Goal: Task Accomplishment & Management: Manage account settings

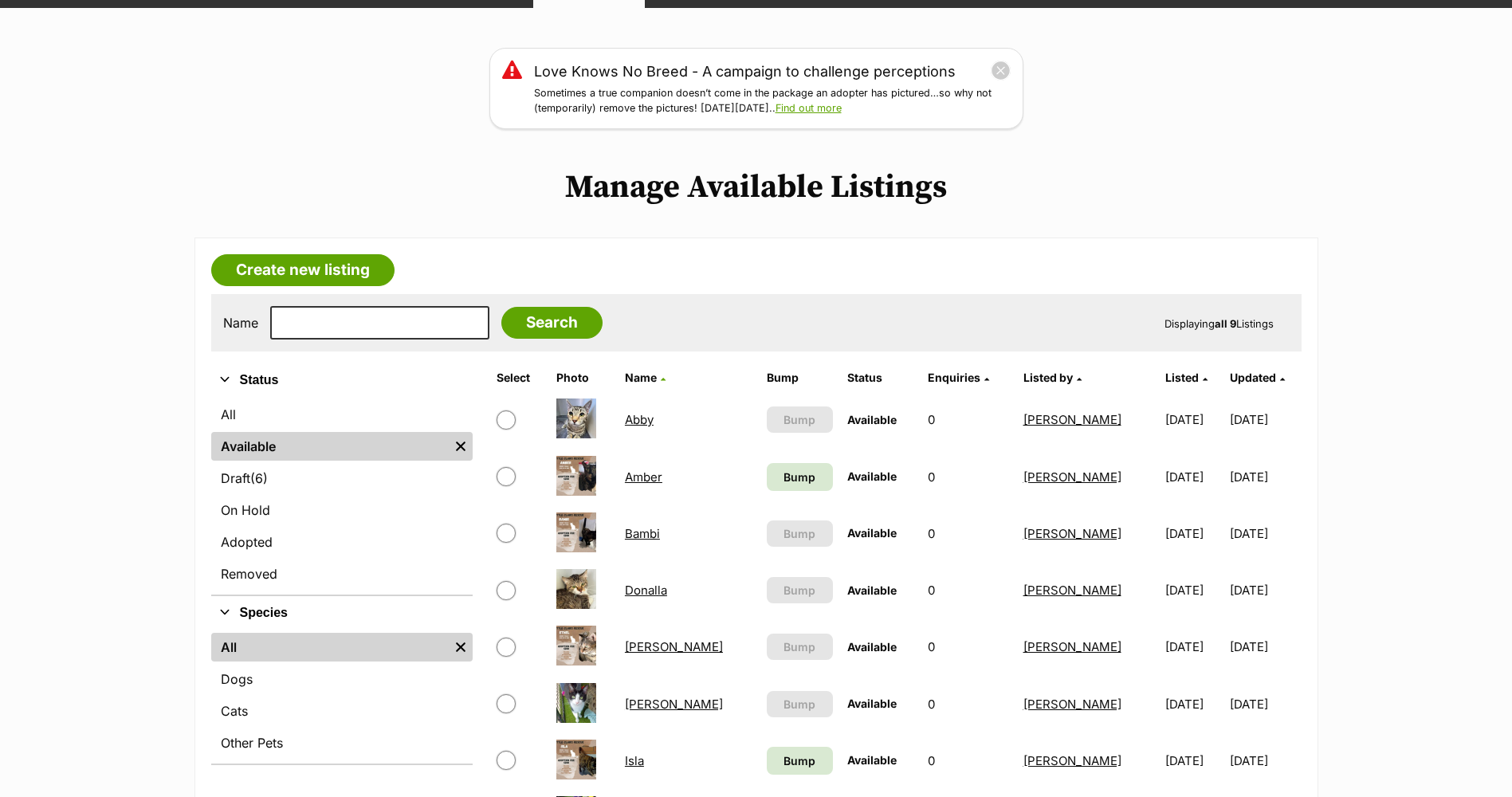
scroll to position [239, 0]
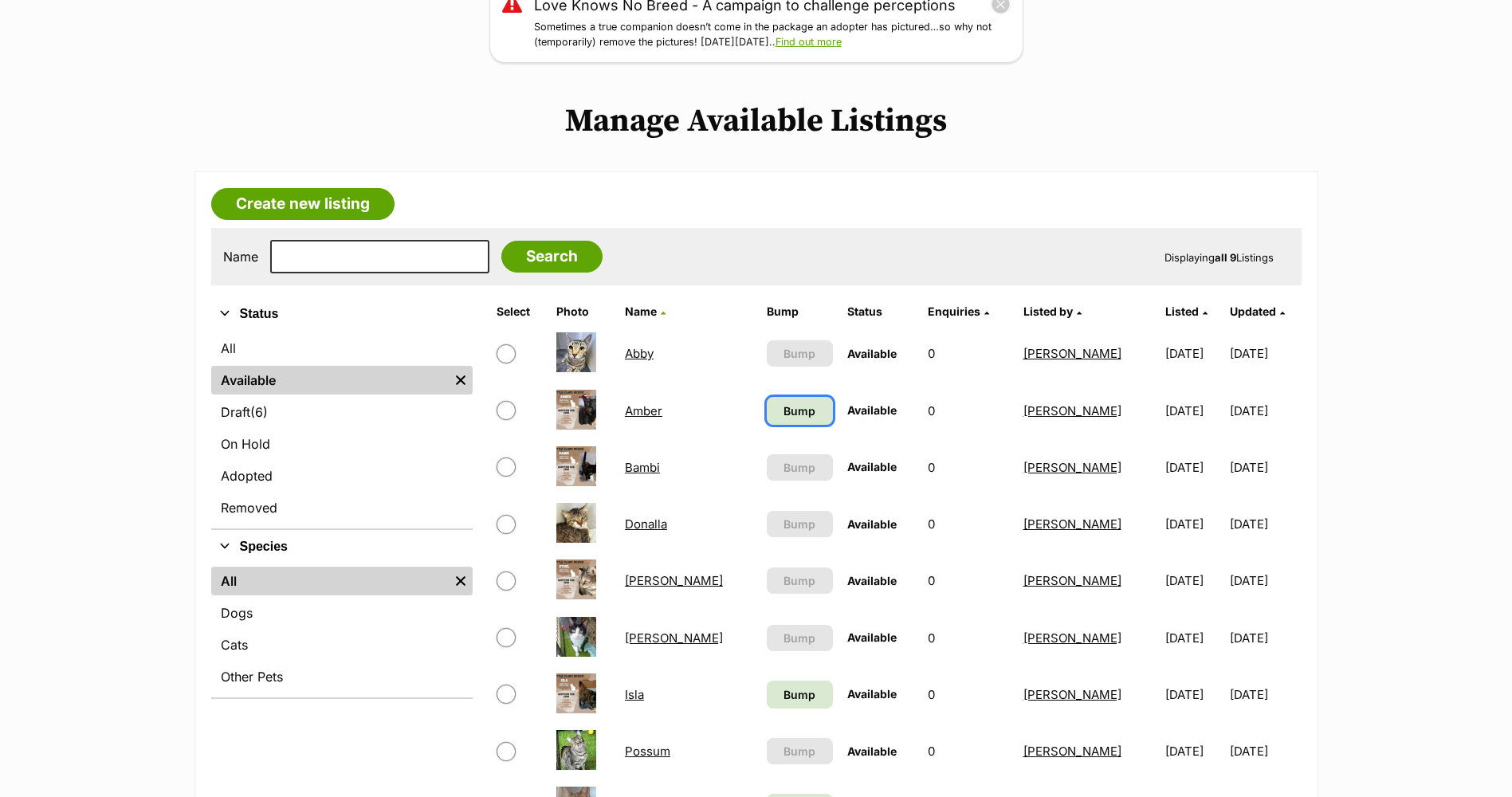
click at [784, 408] on span "Bump" at bounding box center [800, 411] width 32 height 17
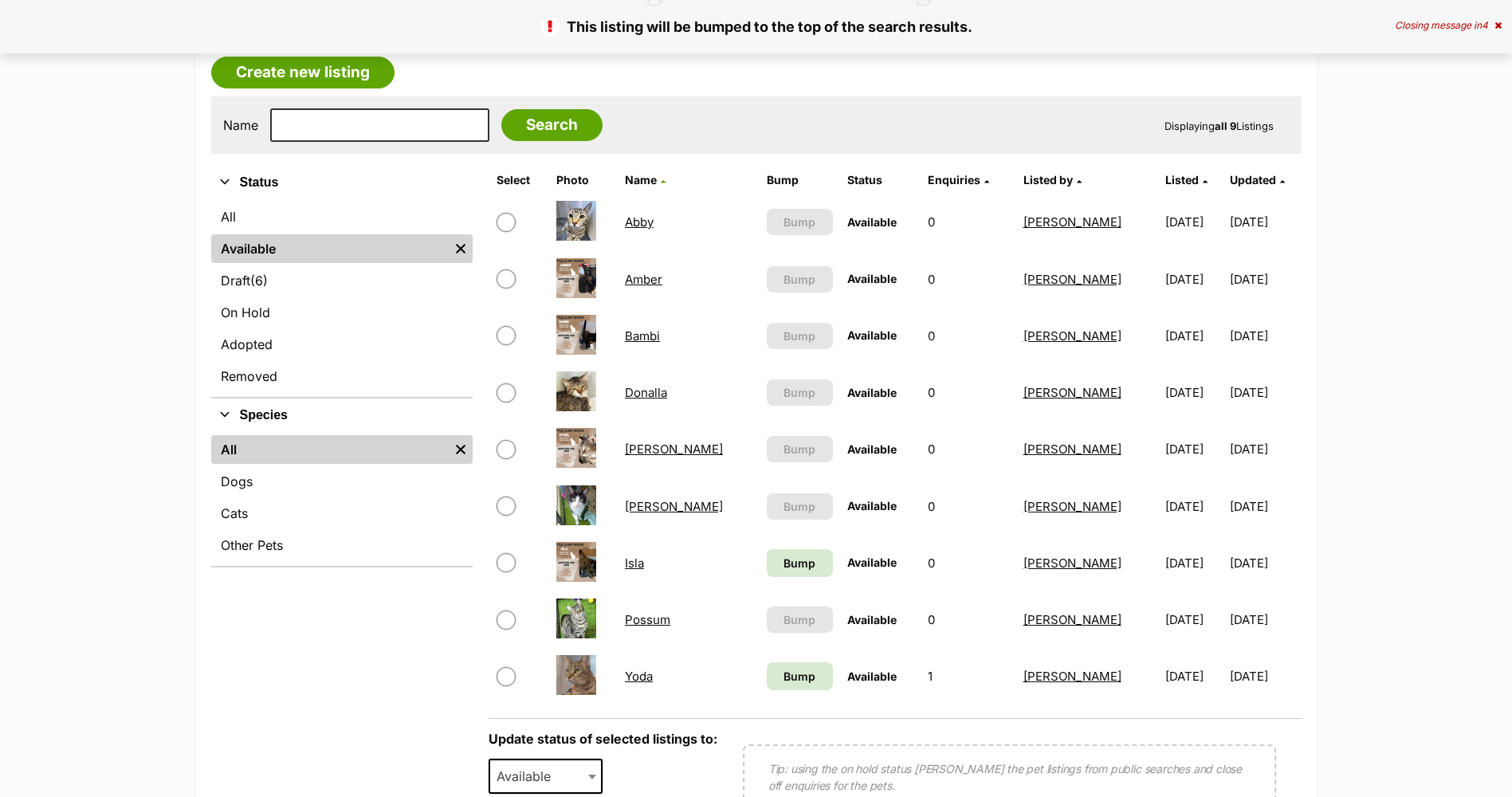
scroll to position [399, 0]
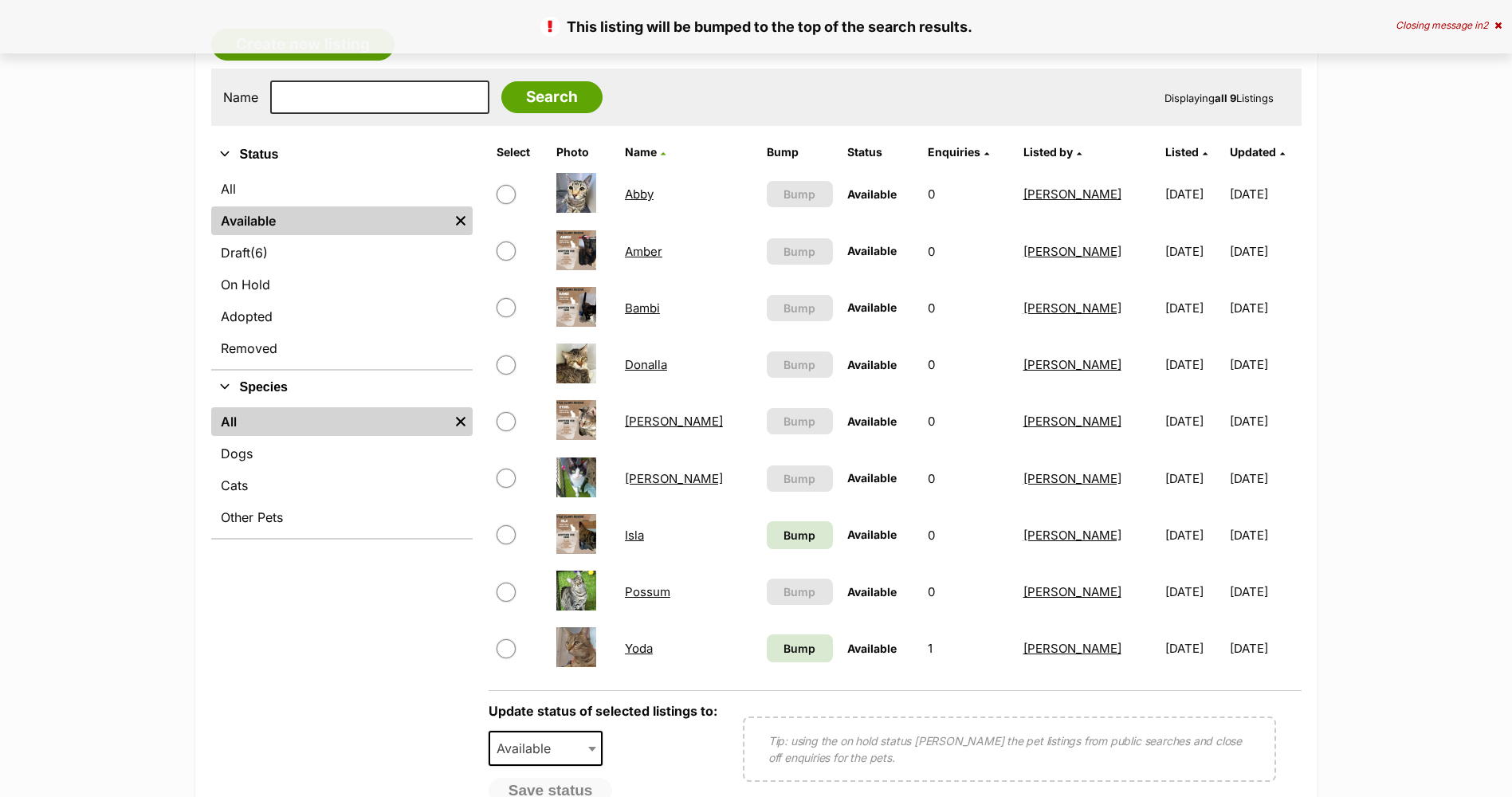
drag, startPoint x: 513, startPoint y: 532, endPoint x: 527, endPoint y: 533, distance: 14.0
click at [514, 531] on input "checkbox" at bounding box center [506, 534] width 19 height 19
checkbox input "true"
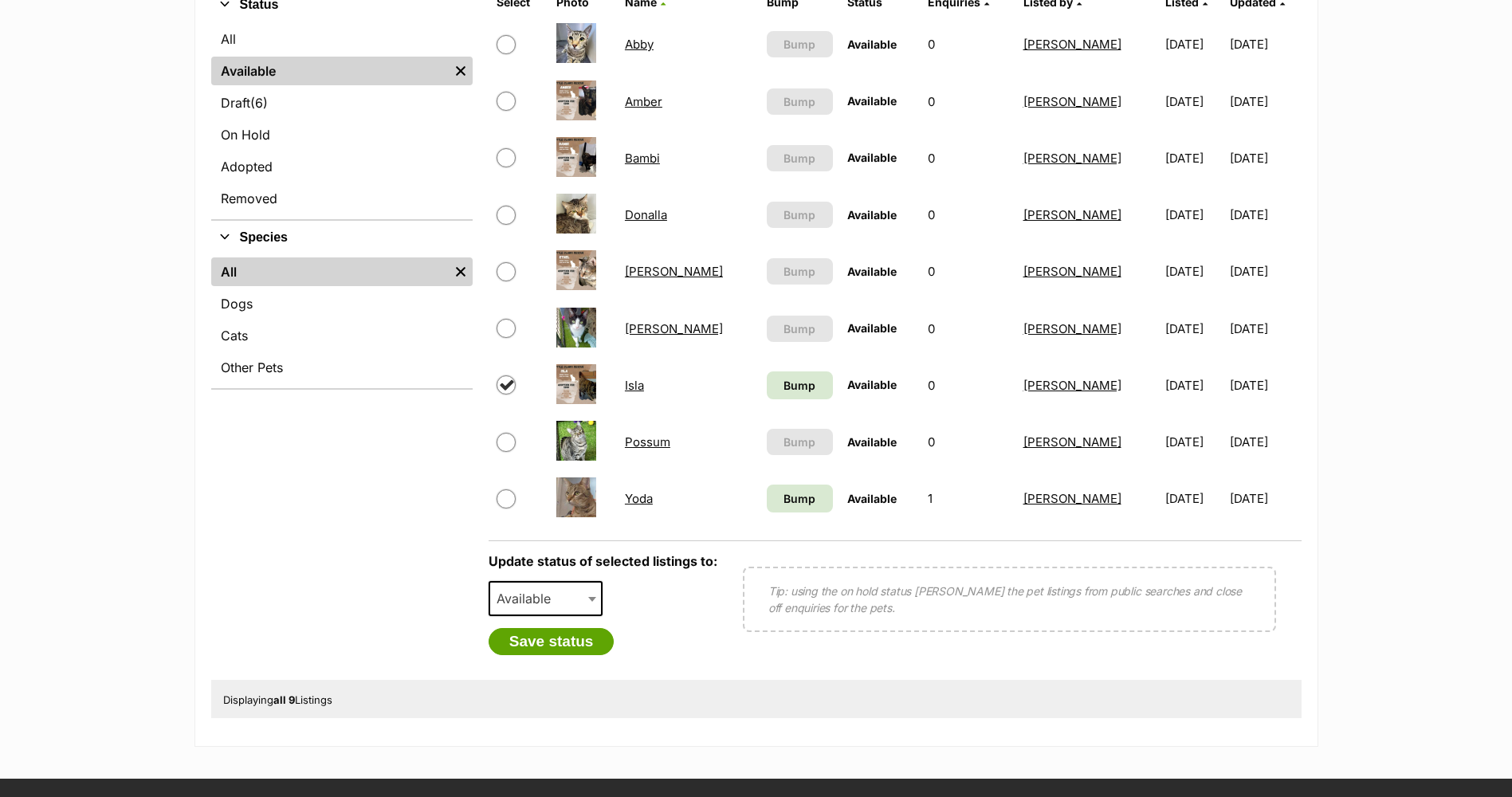
scroll to position [558, 0]
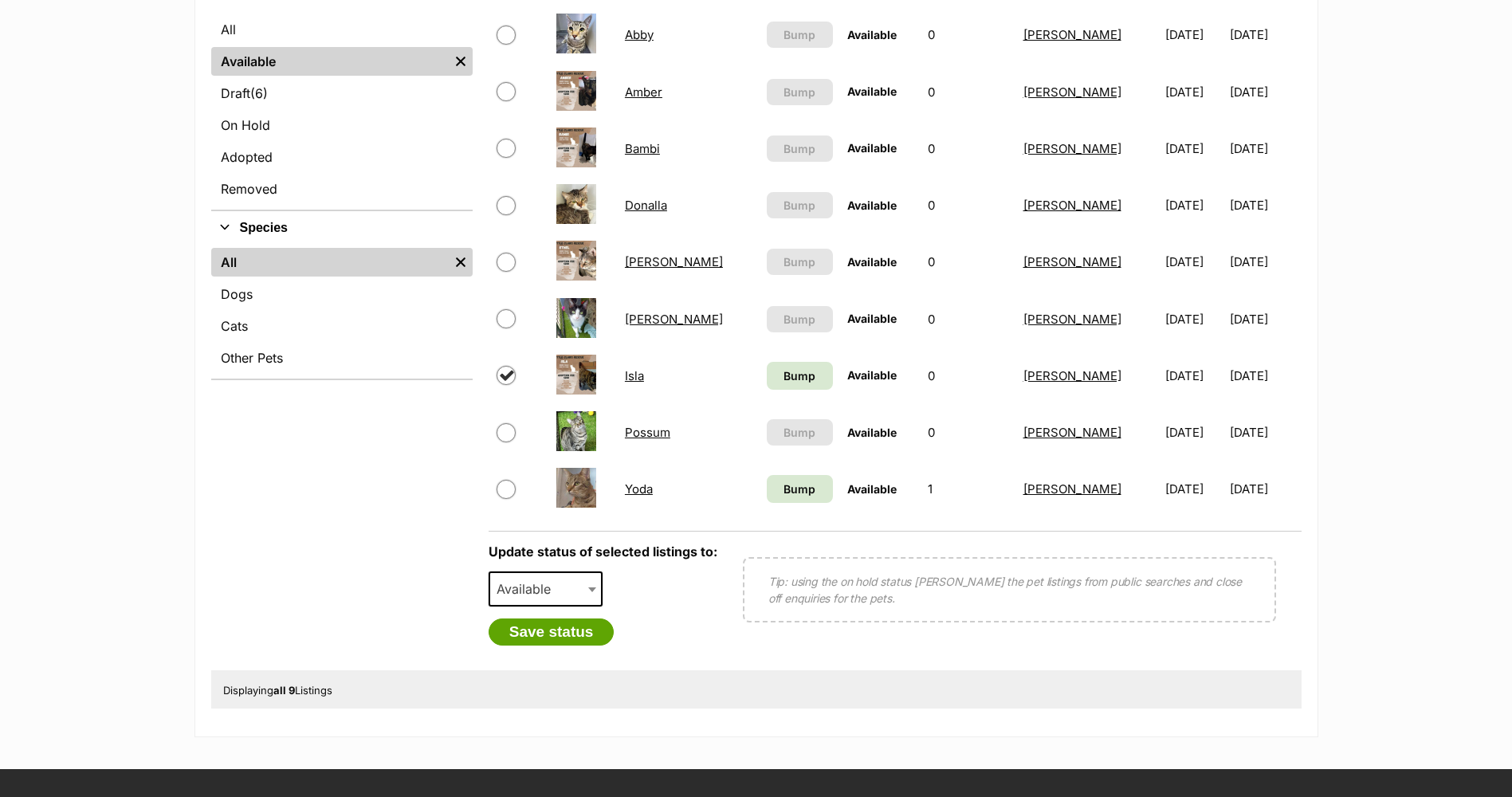
click at [552, 595] on span "Available" at bounding box center [527, 589] width 76 height 23
select select "rehomed"
click at [556, 628] on button "Save status" at bounding box center [552, 631] width 126 height 27
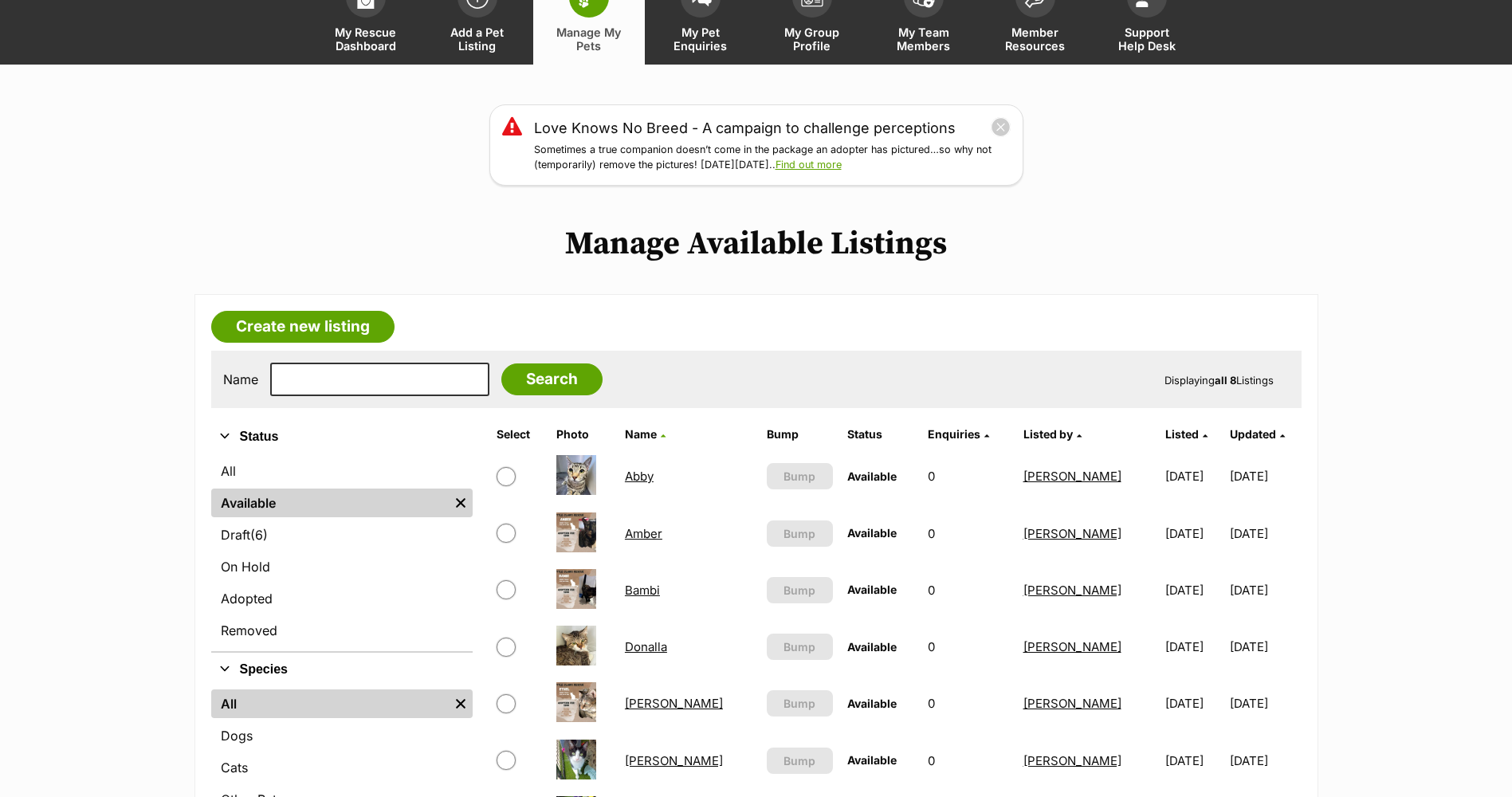
scroll to position [0, 0]
